Goal: Task Accomplishment & Management: Manage account settings

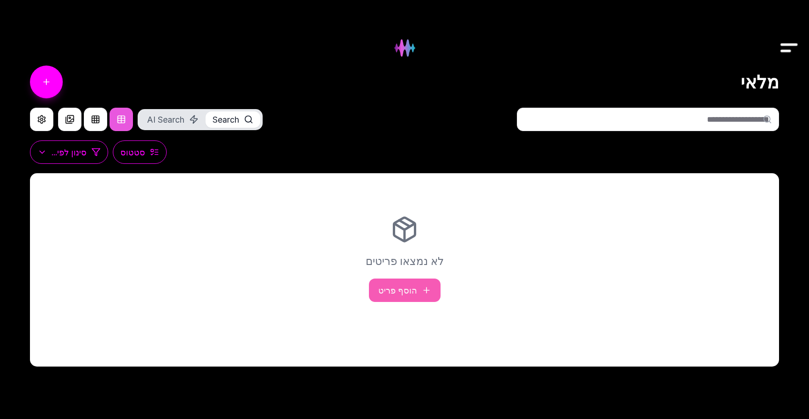
click at [781, 40] on img "Drawer" at bounding box center [789, 48] width 21 height 36
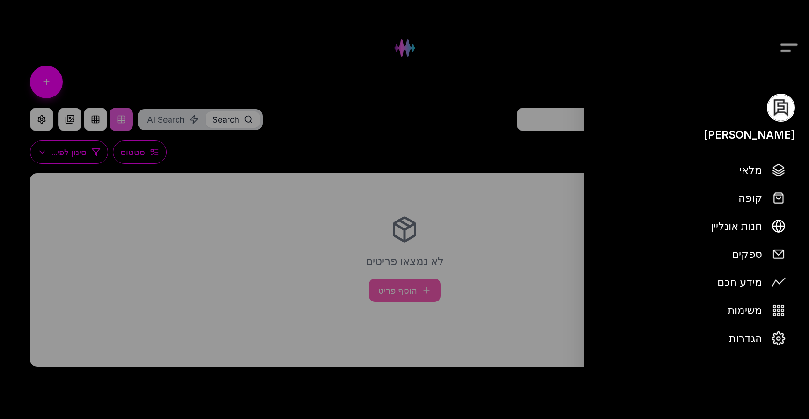
click at [734, 134] on div "[PERSON_NAME]" at bounding box center [749, 134] width 91 height 16
click at [762, 337] on link "הגדרות" at bounding box center [696, 338] width 197 height 26
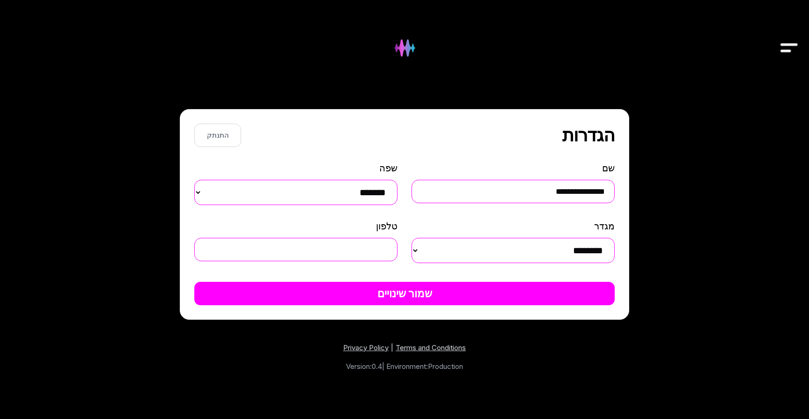
click at [787, 47] on img "Drawer" at bounding box center [789, 48] width 21 height 36
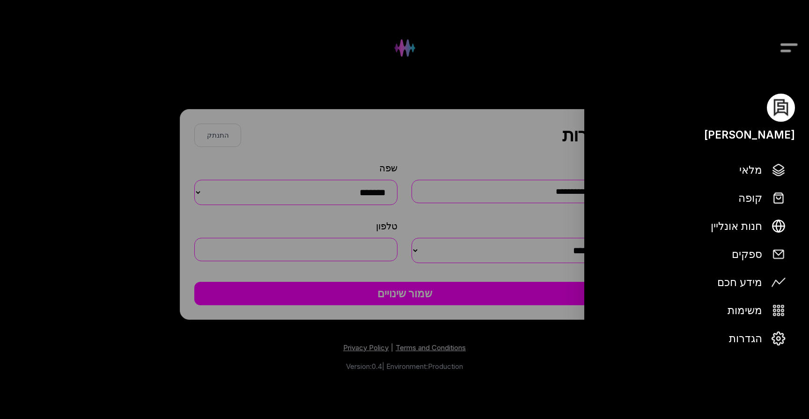
click at [784, 111] on img at bounding box center [781, 108] width 28 height 28
click at [757, 124] on div "[PERSON_NAME]" at bounding box center [696, 118] width 225 height 49
click at [757, 135] on div "[PERSON_NAME]" at bounding box center [749, 134] width 91 height 16
drag, startPoint x: 757, startPoint y: 135, endPoint x: 604, endPoint y: 183, distance: 160.4
click at [746, 136] on div "[PERSON_NAME]" at bounding box center [749, 134] width 91 height 16
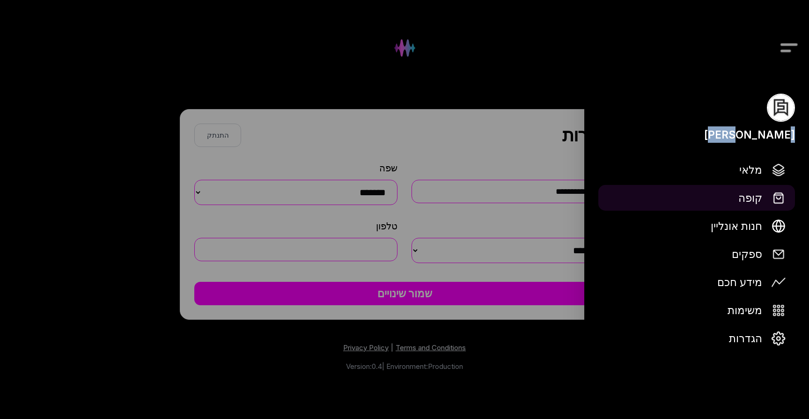
click at [599, 192] on button "קופה" at bounding box center [696, 198] width 197 height 26
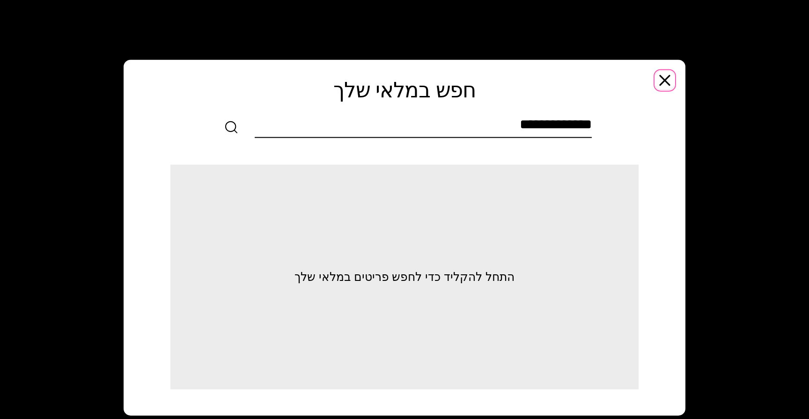
click at [663, 78] on icon "button" at bounding box center [664, 79] width 9 height 9
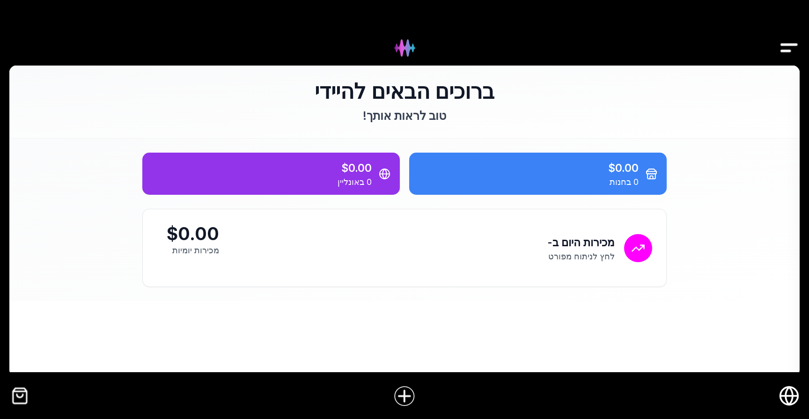
click at [792, 400] on icon "חנות אונליין" at bounding box center [789, 395] width 21 height 21
click at [780, 51] on img "Drawer" at bounding box center [789, 48] width 21 height 36
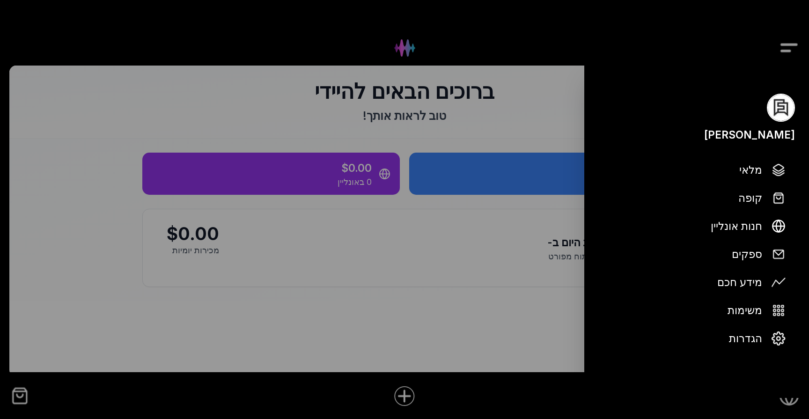
click at [778, 104] on img at bounding box center [781, 108] width 28 height 28
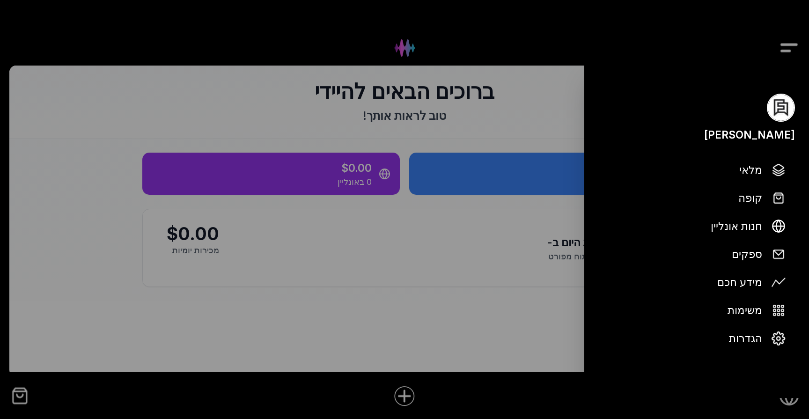
click at [778, 104] on img at bounding box center [781, 108] width 28 height 28
click at [772, 133] on div "[PERSON_NAME]" at bounding box center [749, 134] width 91 height 16
click at [508, 362] on div at bounding box center [404, 209] width 809 height 419
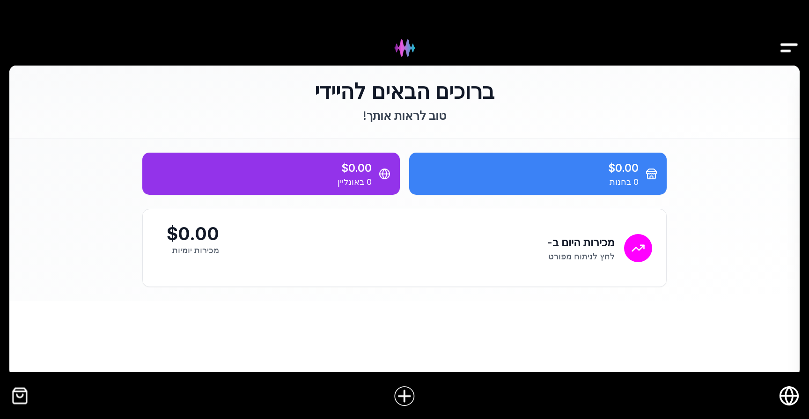
click at [796, 50] on img "Drawer" at bounding box center [789, 48] width 21 height 36
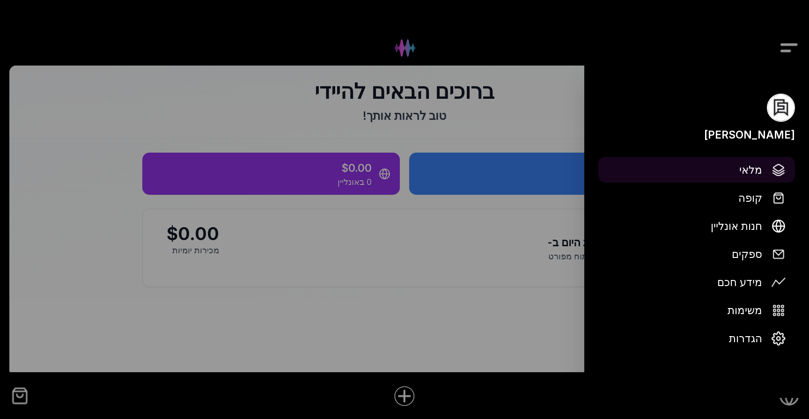
click at [737, 177] on link "מלאי" at bounding box center [696, 170] width 197 height 26
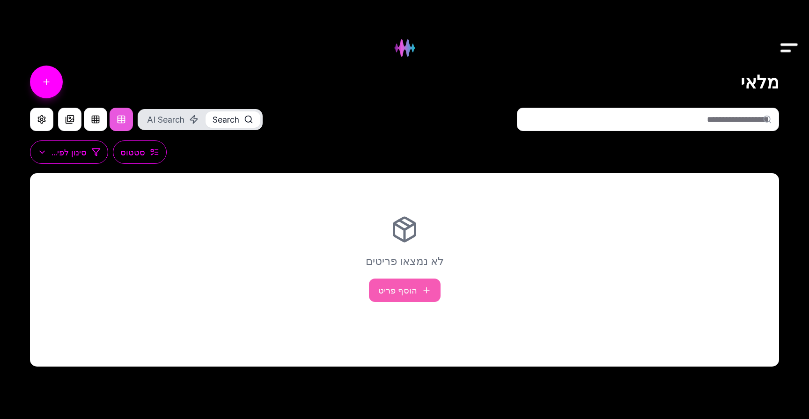
click at [369, 296] on div "לא נמצאו פריטים הוסף פריט" at bounding box center [404, 258] width 749 height 143
click at [387, 290] on link "הוסף פריט" at bounding box center [405, 290] width 72 height 23
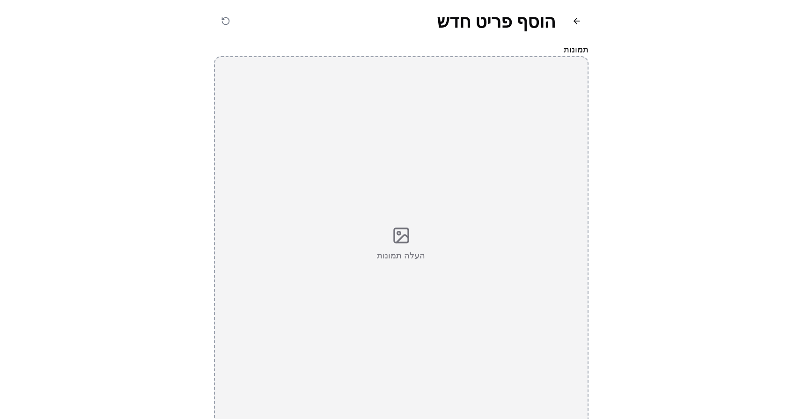
click at [375, 273] on div "העלה תמונות" at bounding box center [401, 243] width 375 height 375
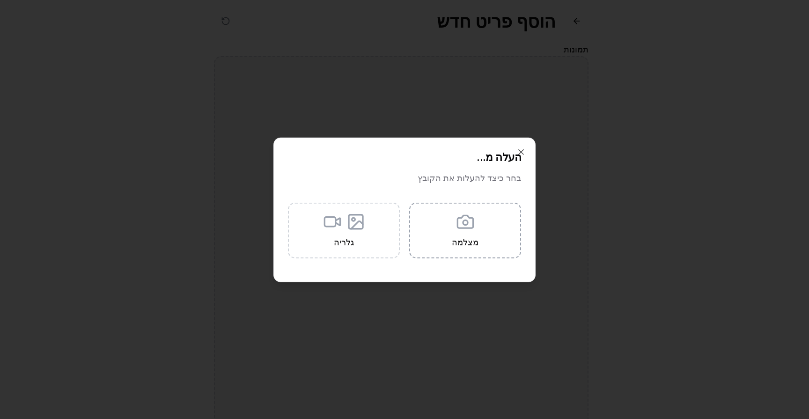
click at [467, 226] on icon at bounding box center [465, 222] width 19 height 19
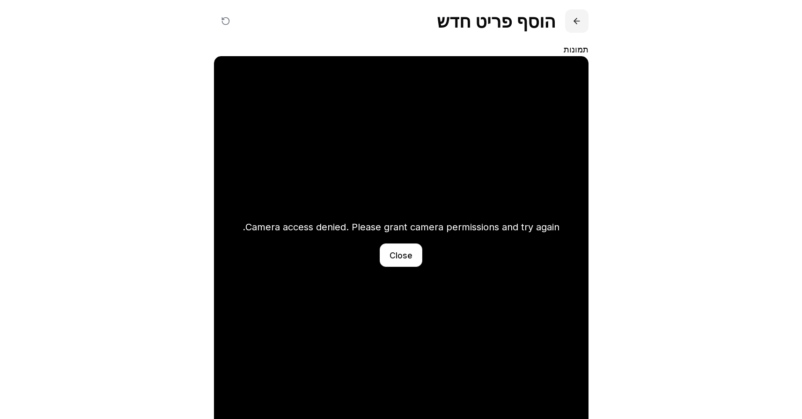
click at [572, 18] on button at bounding box center [576, 20] width 23 height 23
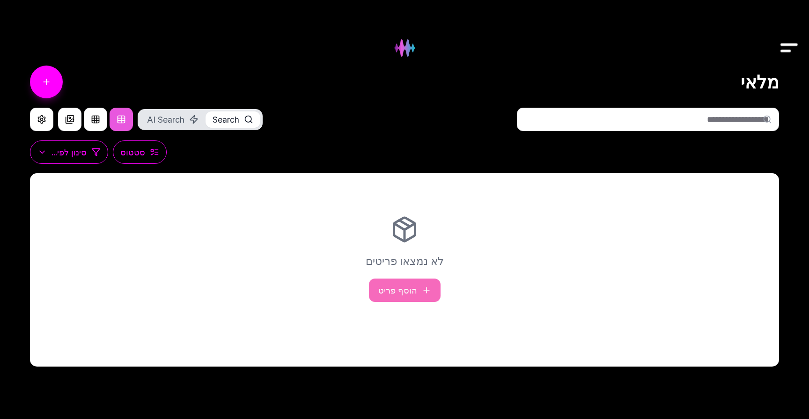
click at [393, 290] on link "הוסף פריט" at bounding box center [405, 290] width 72 height 23
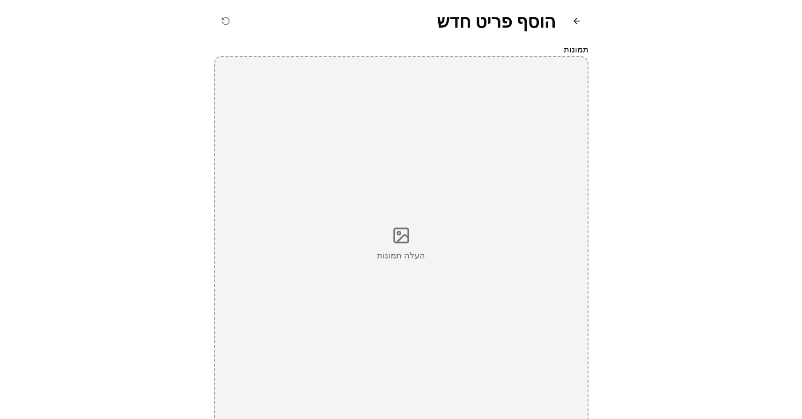
click at [406, 227] on icon at bounding box center [401, 235] width 19 height 19
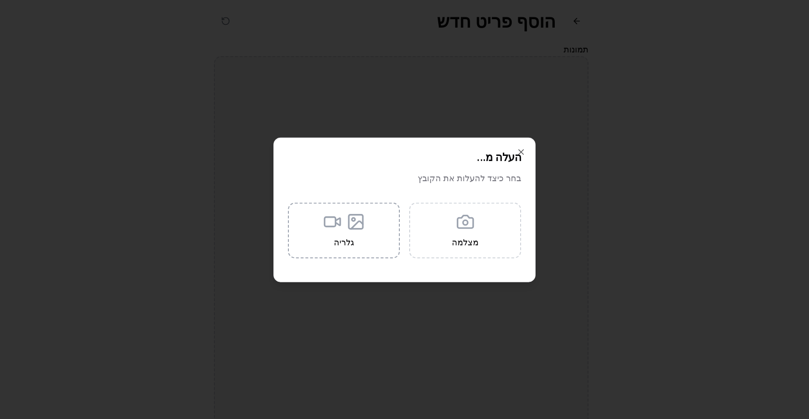
click at [355, 232] on label "גלריה" at bounding box center [344, 230] width 112 height 56
click at [0, 0] on input "גלריה" at bounding box center [0, 0] width 0 height 0
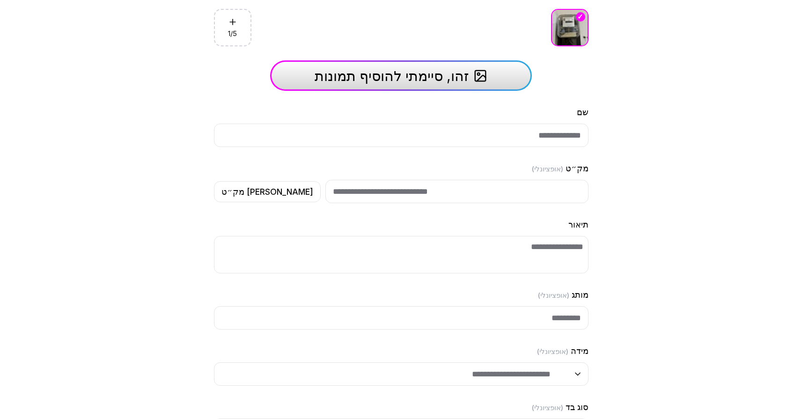
scroll to position [346, 0]
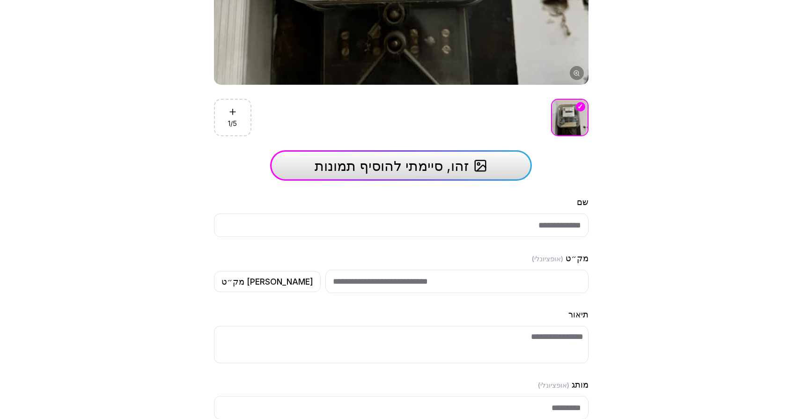
click at [486, 171] on icon "button" at bounding box center [480, 166] width 14 height 14
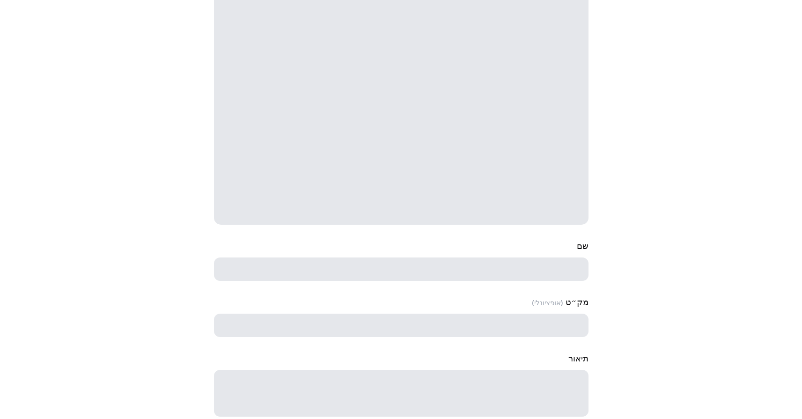
scroll to position [271, 0]
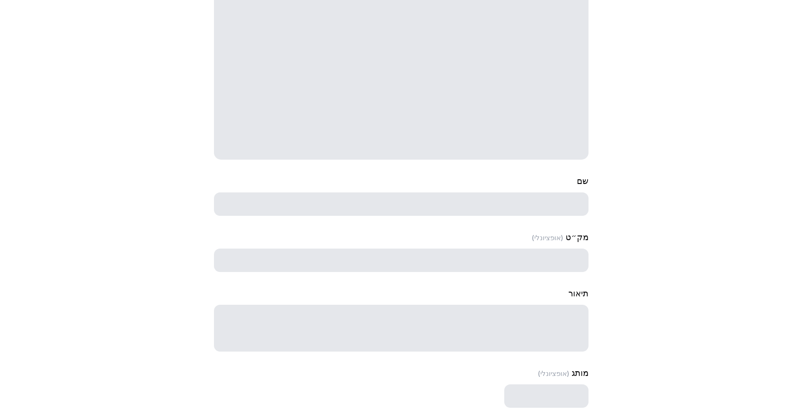
select select "***"
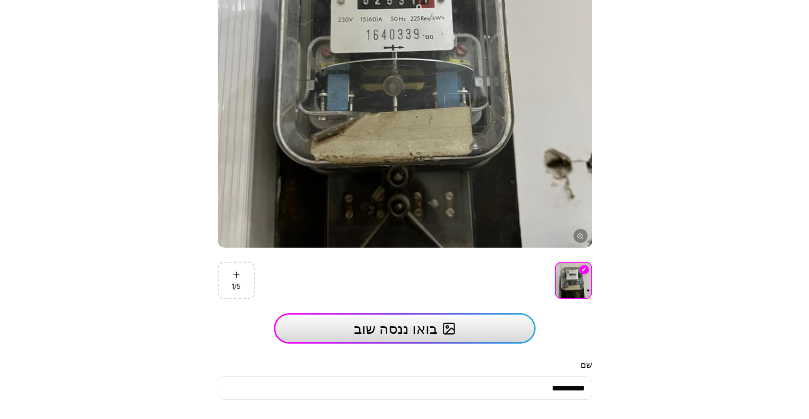
scroll to position [0, 0]
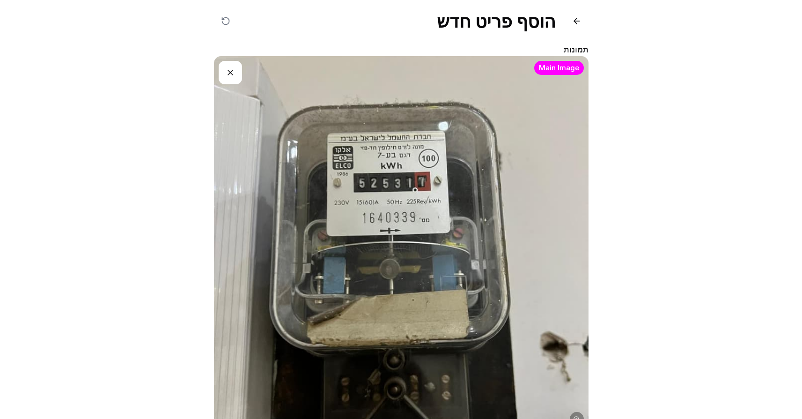
click at [230, 76] on button "button" at bounding box center [230, 72] width 23 height 23
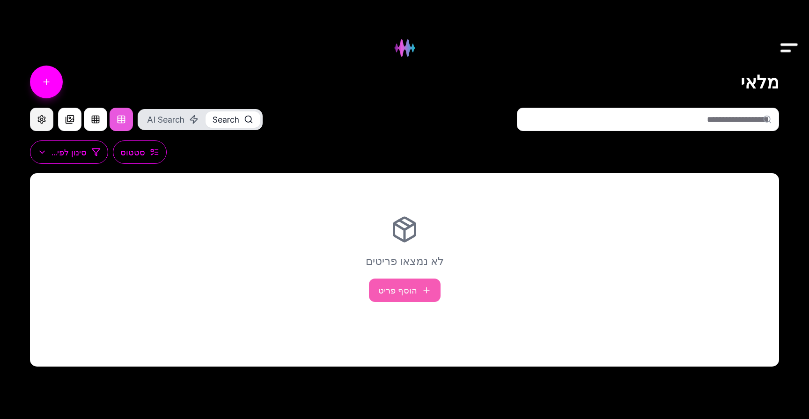
click at [46, 119] on button "button" at bounding box center [41, 119] width 23 height 23
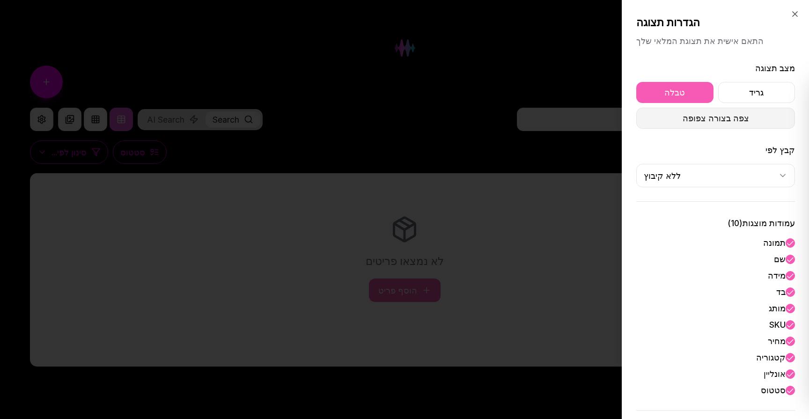
click at [738, 125] on button "צפה בצורה צפופה" at bounding box center [715, 118] width 159 height 21
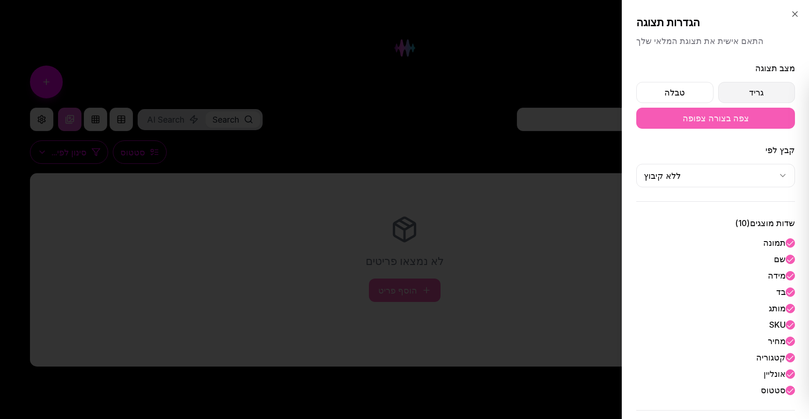
click at [748, 96] on button "גריד" at bounding box center [756, 92] width 77 height 21
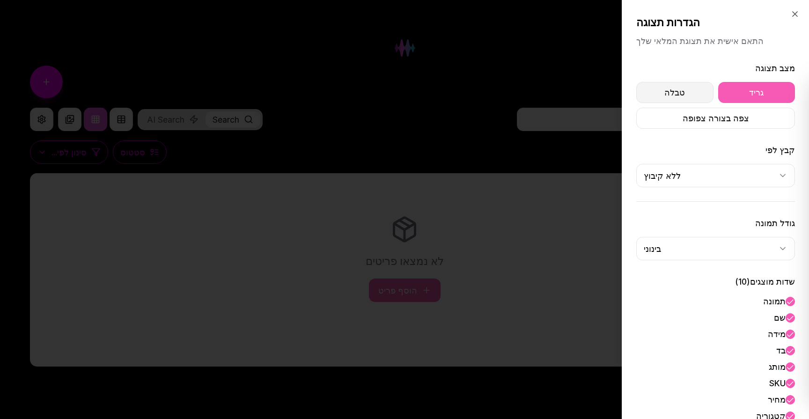
click at [689, 94] on button "טבלה" at bounding box center [674, 92] width 77 height 21
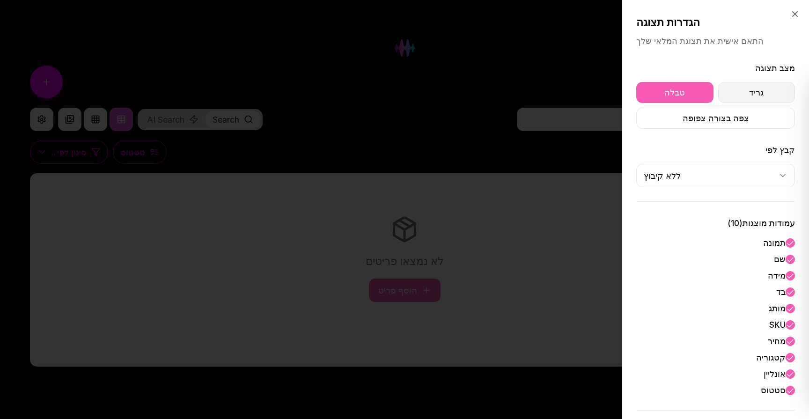
click at [730, 89] on button "גריד" at bounding box center [756, 92] width 77 height 21
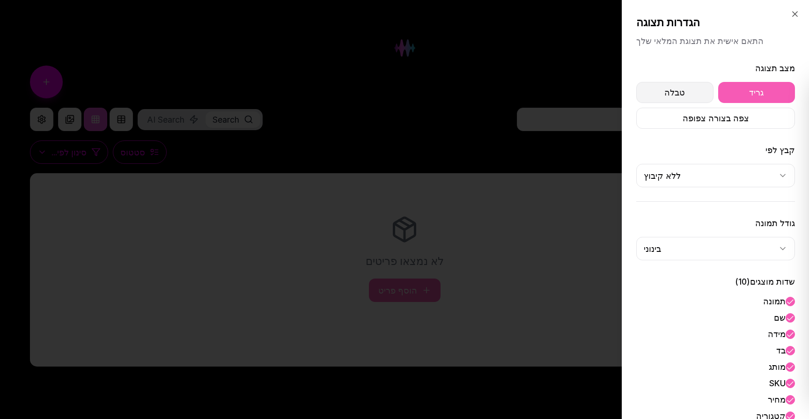
click at [687, 89] on button "טבלה" at bounding box center [674, 92] width 77 height 21
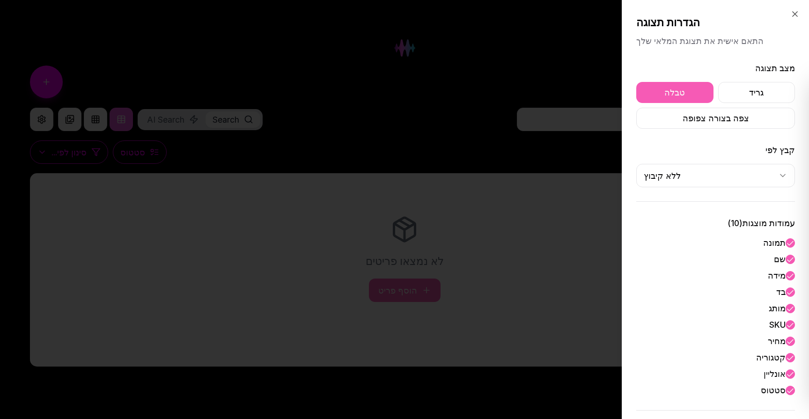
click at [710, 172] on body "Adam Rabinowitz מלאי קופה חנות אונליין ספקים מידע חכם משימות הגדרות מלאי Search…" at bounding box center [404, 209] width 809 height 419
click at [706, 164] on body "Adam Rabinowitz מלאי קופה חנות אונליין ספקים מידע חכם משימות הגדרות מלאי Search…" at bounding box center [404, 209] width 809 height 419
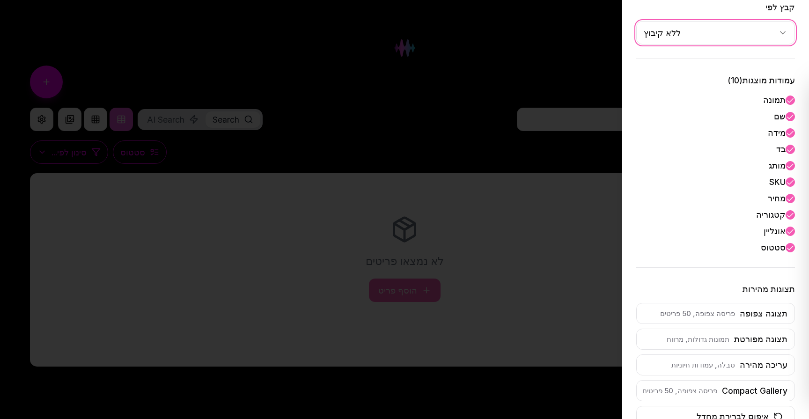
scroll to position [165, 0]
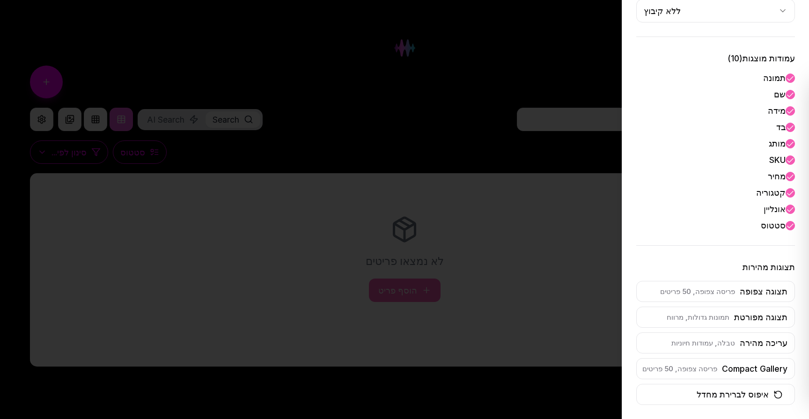
click at [597, 80] on div at bounding box center [404, 209] width 809 height 419
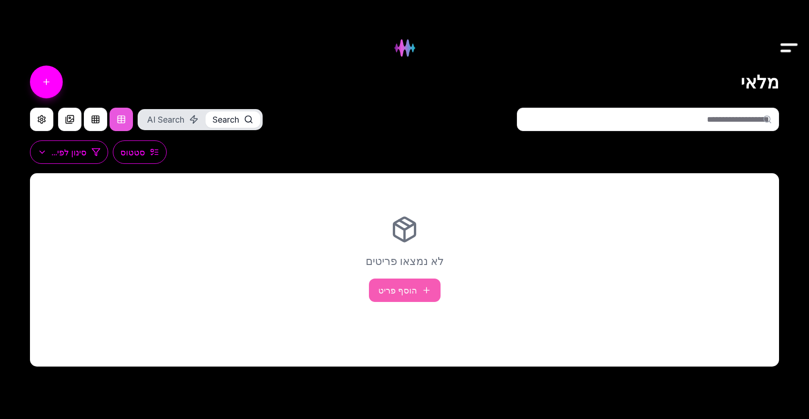
click at [796, 50] on img "Drawer" at bounding box center [789, 48] width 21 height 36
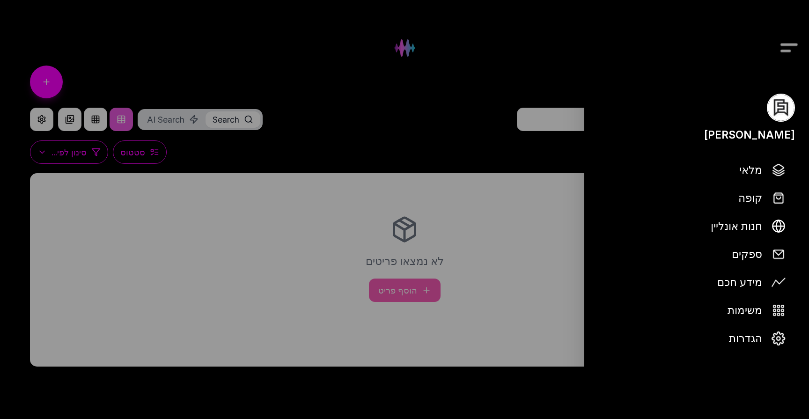
click at [774, 131] on div "[PERSON_NAME]" at bounding box center [749, 134] width 91 height 16
click at [754, 346] on span "הגדרות" at bounding box center [745, 338] width 33 height 16
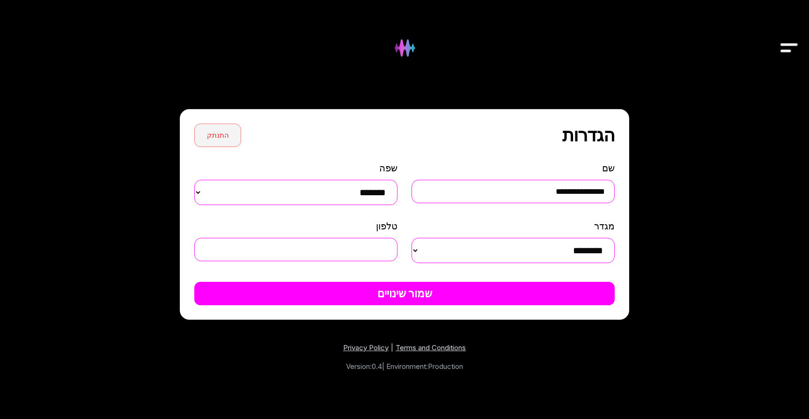
click at [219, 135] on button "התנתק" at bounding box center [217, 135] width 47 height 23
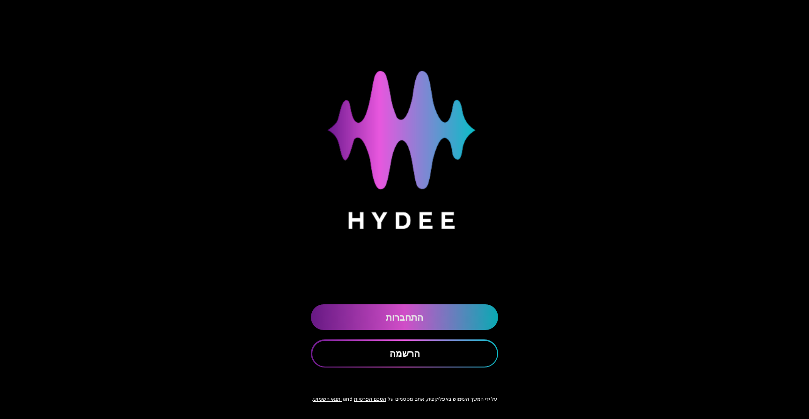
click at [375, 317] on link "התחברות" at bounding box center [404, 317] width 187 height 26
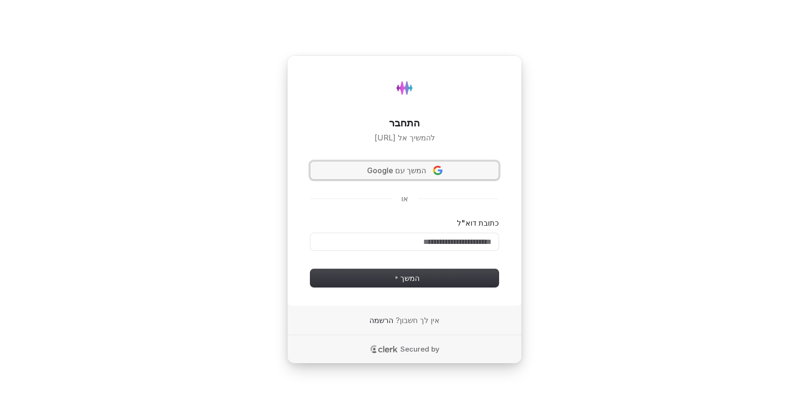
click at [412, 176] on button "המשך עם Google" at bounding box center [404, 171] width 188 height 18
